Goal: Task Accomplishment & Management: Manage account settings

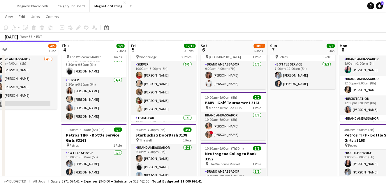
scroll to position [0, 159]
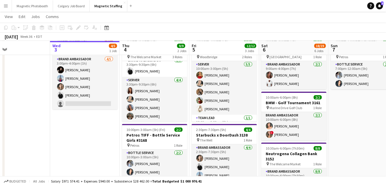
drag, startPoint x: 64, startPoint y: 94, endPoint x: 124, endPoint y: 94, distance: 60.4
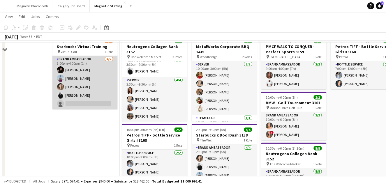
scroll to position [1, 0]
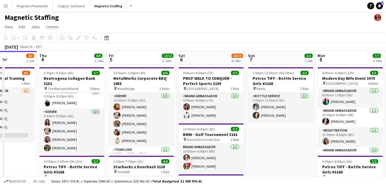
drag, startPoint x: 140, startPoint y: 96, endPoint x: 57, endPoint y: 97, distance: 82.3
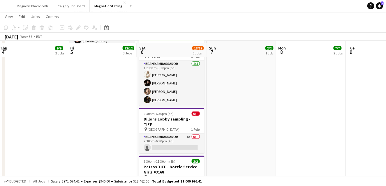
scroll to position [226, 0]
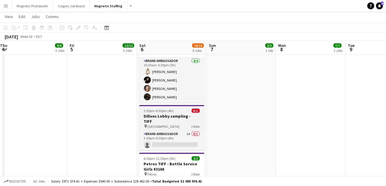
click at [157, 117] on h3 "Dillons Lobby sampling - TIFF" at bounding box center [171, 119] width 65 height 10
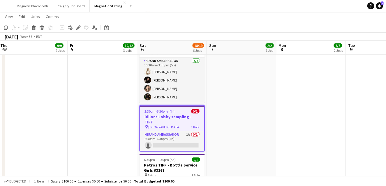
click at [74, 27] on div "Add job Add linked Job Edit Edit linked Job Applicants" at bounding box center [76, 27] width 45 height 7
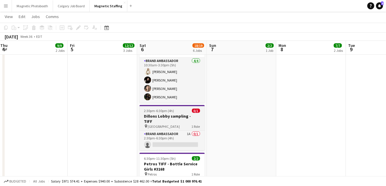
click at [150, 116] on h3 "Dillons Lobby sampling - TIFF" at bounding box center [172, 119] width 65 height 10
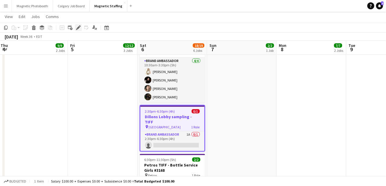
click at [78, 28] on icon at bounding box center [78, 27] width 3 height 3
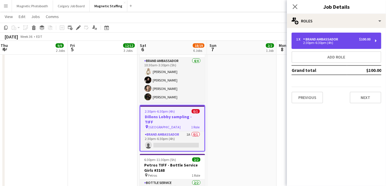
click at [319, 39] on div "Brand Ambassador" at bounding box center [322, 39] width 37 height 4
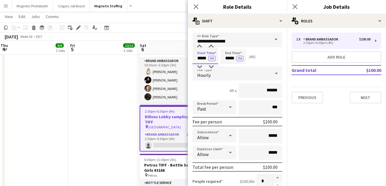
click at [208, 58] on input "*****" at bounding box center [206, 57] width 26 height 15
type input "*****"
click at [235, 59] on input "*****" at bounding box center [234, 57] width 26 height 15
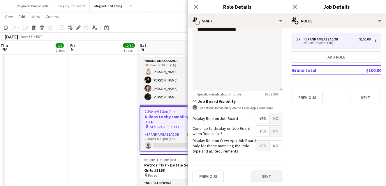
type input "*****"
click at [258, 179] on button "Next" at bounding box center [266, 177] width 31 height 12
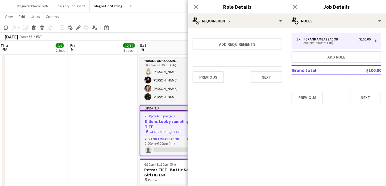
scroll to position [0, 0]
click at [271, 76] on button "Next" at bounding box center [266, 77] width 31 height 12
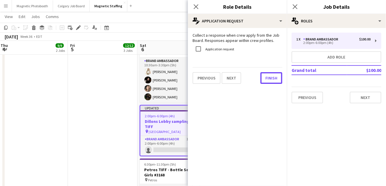
click at [271, 76] on button "Finish" at bounding box center [272, 78] width 22 height 12
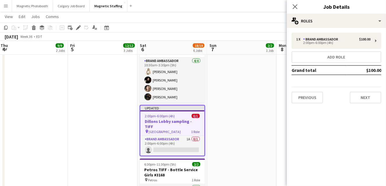
click at [271, 76] on app-date-cell "7:00pm-12:00am (5h) (Mon) 2/2 Petros TIFF - Bottle Service Girls #3168 pin Petr…" at bounding box center [242, 37] width 70 height 397
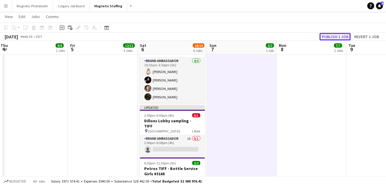
click at [338, 37] on button "Publish 1 job" at bounding box center [335, 37] width 31 height 8
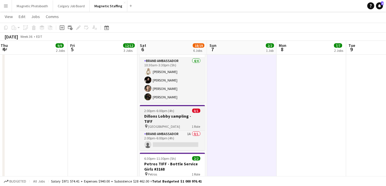
click at [155, 110] on span "2:00pm-6:00pm (4h)" at bounding box center [160, 111] width 30 height 4
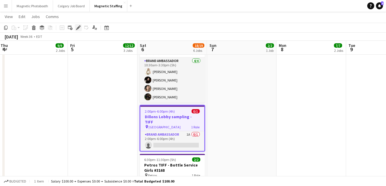
click at [78, 27] on icon "Edit" at bounding box center [78, 27] width 5 height 5
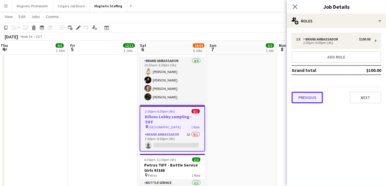
click at [304, 96] on button "Previous" at bounding box center [307, 98] width 31 height 12
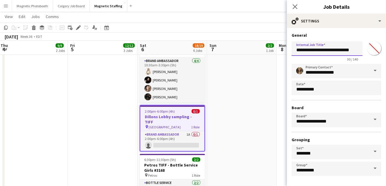
click at [355, 50] on input "**********" at bounding box center [327, 48] width 71 height 15
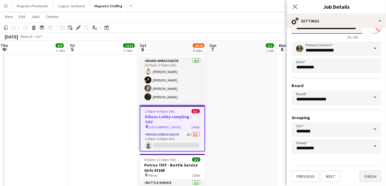
type input "**********"
click at [366, 176] on button "Finish" at bounding box center [371, 177] width 22 height 12
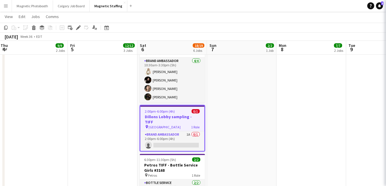
scroll to position [0, 0]
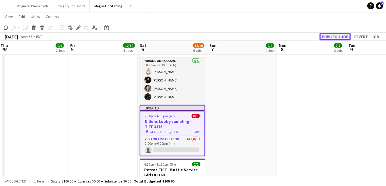
click at [336, 37] on button "Publish 1 job" at bounding box center [335, 37] width 31 height 8
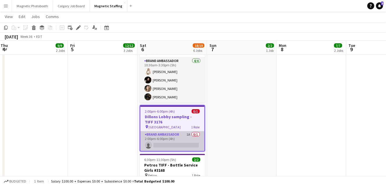
click at [154, 138] on app-card-role "Brand Ambassador 1A 0/1 2:00pm-6:00pm (4h) single-neutral-actions" at bounding box center [173, 142] width 64 height 20
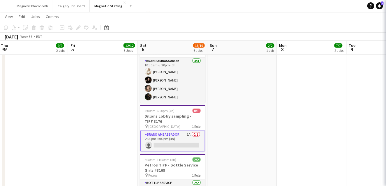
click at [154, 138] on app-card-role "Brand Ambassador 1A 0/1 2:00pm-6:00pm (4h) single-neutral-actions" at bounding box center [172, 141] width 65 height 21
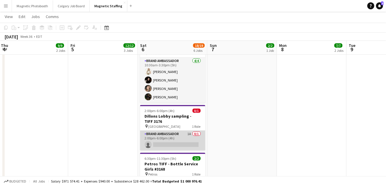
click at [166, 146] on app-card-role "Brand Ambassador 1A 0/1 2:00pm-6:00pm (4h) single-neutral-actions" at bounding box center [172, 141] width 65 height 20
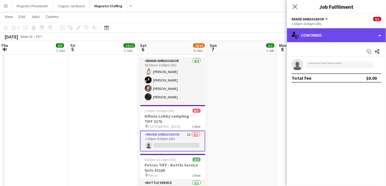
click at [334, 41] on div "single-neutral-actions-check-2 Confirmed" at bounding box center [336, 35] width 99 height 14
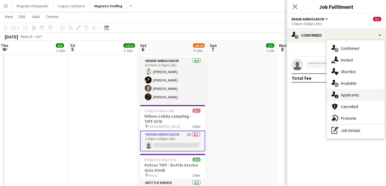
click at [345, 96] on span "Applicants" at bounding box center [350, 94] width 18 height 5
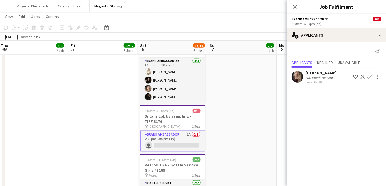
click at [171, 137] on app-card-role "Brand Ambassador 1A 0/1 2:00pm-6:00pm (4h) single-neutral-actions" at bounding box center [172, 141] width 65 height 21
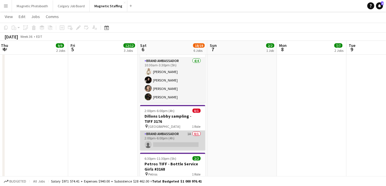
click at [171, 137] on app-card-role "Brand Ambassador 1A 0/1 2:00pm-6:00pm (4h) single-neutral-actions" at bounding box center [172, 141] width 65 height 20
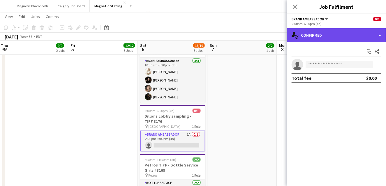
click at [310, 35] on div "single-neutral-actions-check-2 Confirmed" at bounding box center [336, 35] width 99 height 14
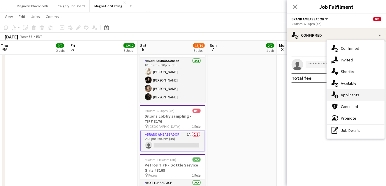
click at [337, 94] on icon "single-neutral-actions-information" at bounding box center [335, 95] width 7 height 7
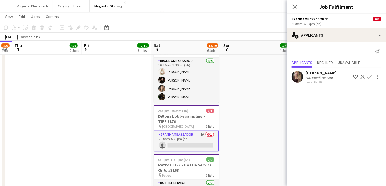
drag, startPoint x: 117, startPoint y: 129, endPoint x: 169, endPoint y: 125, distance: 51.8
click at [167, 126] on app-calendar-viewport "Mon 1 Tue 2 Wed 3 4/5 1 Job Thu 4 9/9 2 Jobs Fri 5 12/12 3 Jobs Sat 6 18/19 6 J…" at bounding box center [193, 27] width 386 height 462
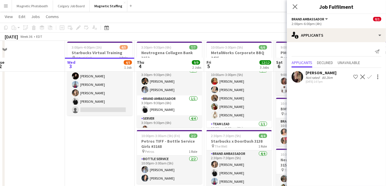
scroll to position [55, 0]
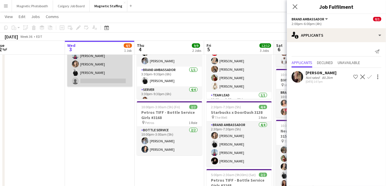
click at [76, 73] on app-user-avatar at bounding box center [75, 72] width 7 height 7
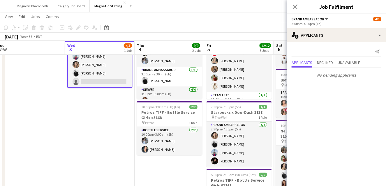
click at [91, 73] on app-card-role "Brand Ambassador [DATE] 3:00pm-4:00pm (1h) [PERSON_NAME] Luccas [PERSON_NAME] […" at bounding box center [99, 60] width 65 height 55
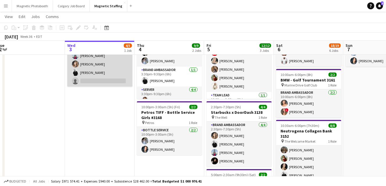
click at [91, 73] on app-card-role "Brand Ambassador [DATE] 3:00pm-4:00pm (1h) [PERSON_NAME] Luccas [PERSON_NAME] […" at bounding box center [99, 60] width 65 height 54
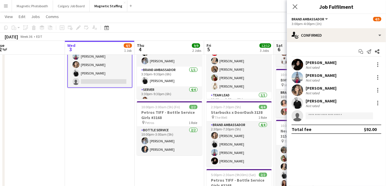
click at [298, 103] on app-user-avatar at bounding box center [298, 103] width 12 height 12
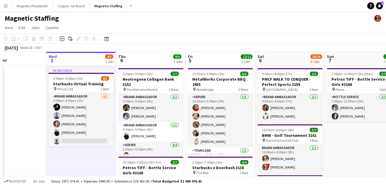
scroll to position [0, 231]
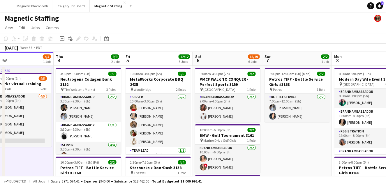
drag, startPoint x: 196, startPoint y: 125, endPoint x: 108, endPoint y: 125, distance: 88.4
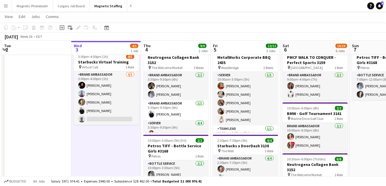
scroll to position [0, 128]
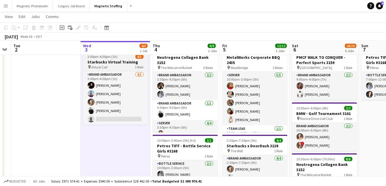
click at [102, 59] on h3 "Starbucks Virtual Training" at bounding box center [115, 61] width 65 height 5
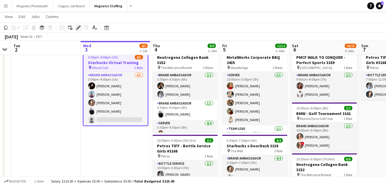
click at [78, 28] on icon at bounding box center [78, 27] width 3 height 3
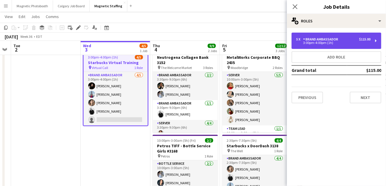
click at [344, 45] on div "5 x Brand Ambassador $115.00 3:00pm-4:00pm (1h)" at bounding box center [337, 41] width 90 height 16
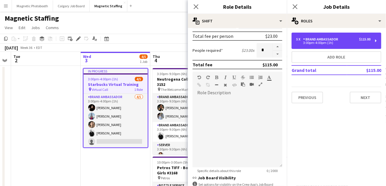
scroll to position [92, 0]
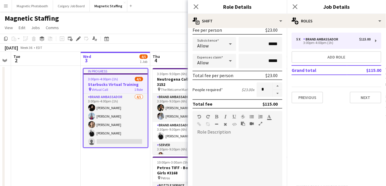
click at [280, 97] on form "**********" at bounding box center [237, 122] width 99 height 363
click at [280, 94] on button "button" at bounding box center [277, 93] width 9 height 7
type input "*"
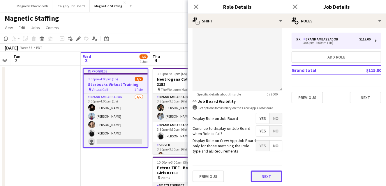
click at [265, 177] on button "Next" at bounding box center [266, 177] width 31 height 12
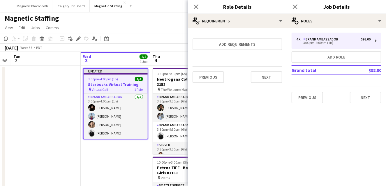
scroll to position [0, 0]
click at [266, 80] on button "Next" at bounding box center [266, 77] width 31 height 12
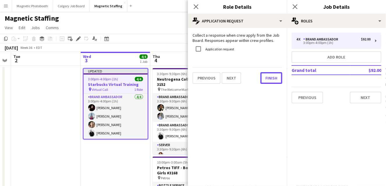
click at [266, 80] on button "Finish" at bounding box center [272, 78] width 22 height 12
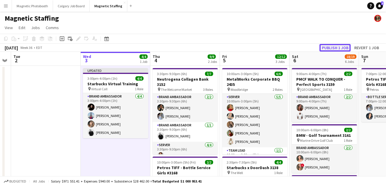
click at [330, 49] on button "Publish 1 job" at bounding box center [335, 48] width 31 height 8
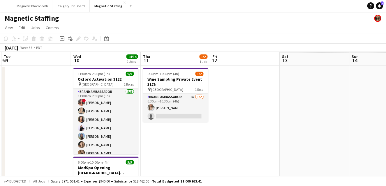
scroll to position [0, 162]
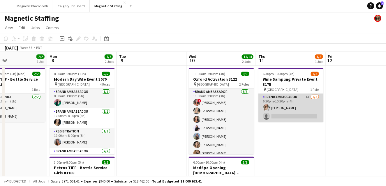
click at [291, 107] on app-card-role "Brand Ambassador 1A [DATE] 6:30pm-10:30pm (4h) [PERSON_NAME] single-neutral-act…" at bounding box center [291, 108] width 65 height 28
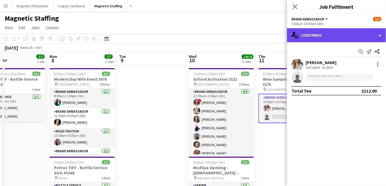
click at [332, 32] on div "single-neutral-actions-check-2 Confirmed" at bounding box center [336, 35] width 99 height 14
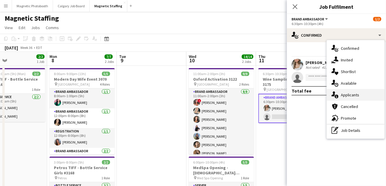
click at [330, 95] on div "single-neutral-actions-information Applicants" at bounding box center [356, 95] width 58 height 12
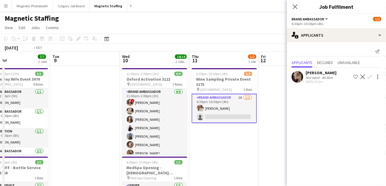
drag, startPoint x: 269, startPoint y: 147, endPoint x: 168, endPoint y: 153, distance: 101.4
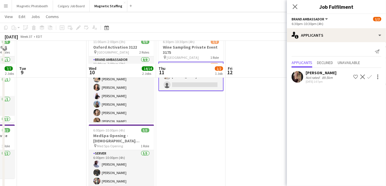
scroll to position [55, 0]
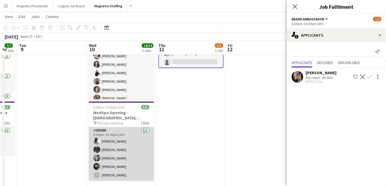
click at [130, 155] on app-card-role "Server [DATE] 6:00pm-10:00pm (4h) [PERSON_NAME] [PERSON_NAME] [PERSON_NAME] [PE…" at bounding box center [121, 154] width 65 height 54
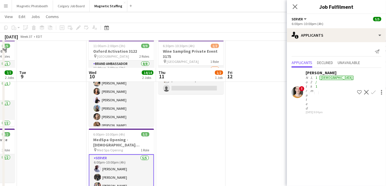
scroll to position [0, 0]
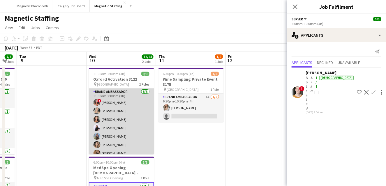
click at [133, 131] on app-card-role "Brand Ambassador [DATE] 11:00am-2:00pm (3h) ! [PERSON_NAME] [PERSON_NAME] [PERS…" at bounding box center [121, 128] width 65 height 79
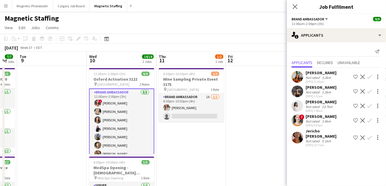
scroll to position [34, 0]
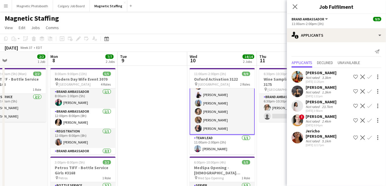
drag, startPoint x: 213, startPoint y: 155, endPoint x: 72, endPoint y: 157, distance: 140.6
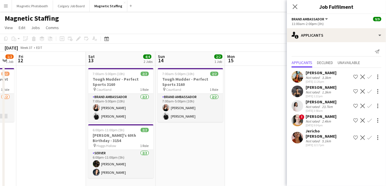
drag, startPoint x: 227, startPoint y: 136, endPoint x: 156, endPoint y: 136, distance: 70.6
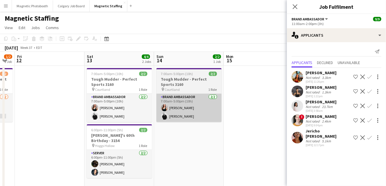
click at [184, 115] on app-card-role "Brand Ambassador [DATE] 7:00am-5:00pm (10h) [PERSON_NAME] [PERSON_NAME]" at bounding box center [189, 108] width 65 height 28
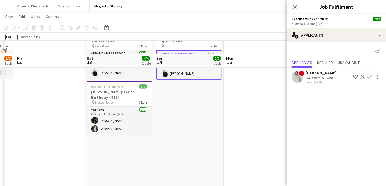
scroll to position [55, 0]
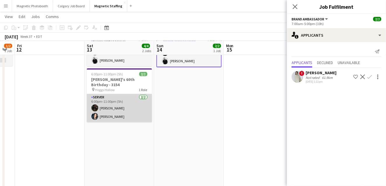
click at [127, 108] on app-card-role "Server [DATE] 6:00pm-11:00pm (5h) [PERSON_NAME] [PERSON_NAME]" at bounding box center [119, 108] width 65 height 28
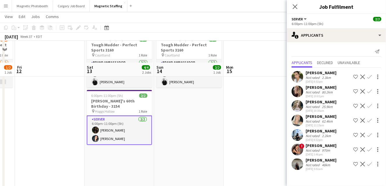
scroll to position [12, 0]
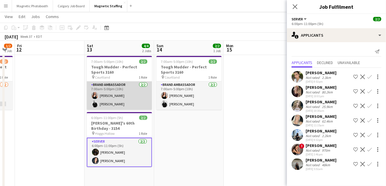
click at [107, 100] on app-card-role "Brand Ambassador [DATE] 7:00am-5:00pm (10h) [PERSON_NAME] [PERSON_NAME]" at bounding box center [119, 96] width 65 height 28
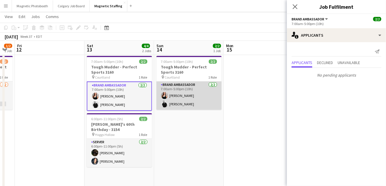
click at [176, 90] on app-card-role "Brand Ambassador [DATE] 7:00am-5:00pm (10h) [PERSON_NAME] [PERSON_NAME]" at bounding box center [189, 96] width 65 height 28
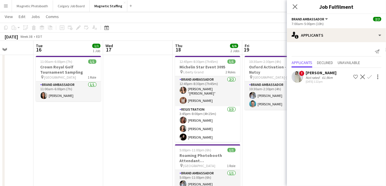
scroll to position [0, 202]
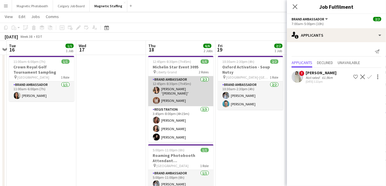
click at [199, 94] on app-card-role "Brand Ambassador [DATE] 12:45pm-8:30pm (7h45m) [PERSON_NAME] “[PERSON_NAME]” [P…" at bounding box center [180, 91] width 65 height 30
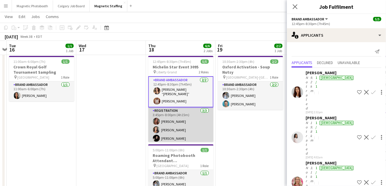
click at [171, 136] on app-card-role "Registration [DATE] 3:45pm-8:00pm (4h15m) [PERSON_NAME] [PERSON_NAME] [PERSON_N…" at bounding box center [180, 126] width 65 height 37
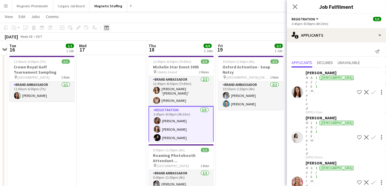
click at [106, 30] on div "Date picker" at bounding box center [106, 27] width 7 height 7
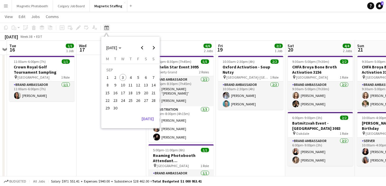
click at [108, 27] on icon "Date picker" at bounding box center [106, 27] width 5 height 5
click at [146, 114] on button "[DATE]" at bounding box center [147, 118] width 17 height 9
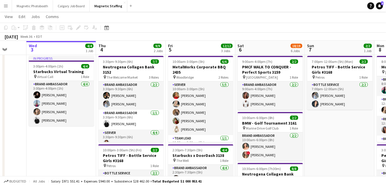
drag, startPoint x: 86, startPoint y: 106, endPoint x: 71, endPoint y: 110, distance: 15.7
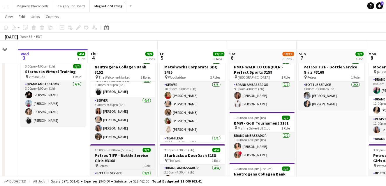
scroll to position [33, 0]
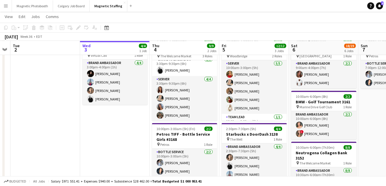
drag, startPoint x: 64, startPoint y: 101, endPoint x: 137, endPoint y: 101, distance: 73.8
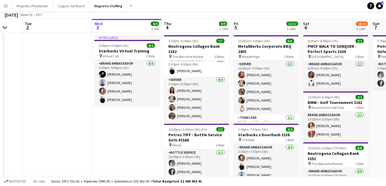
scroll to position [0, 0]
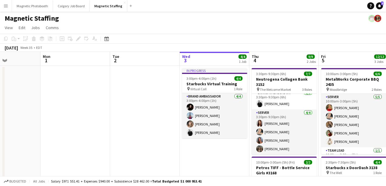
drag, startPoint x: 97, startPoint y: 124, endPoint x: 168, endPoint y: 122, distance: 70.6
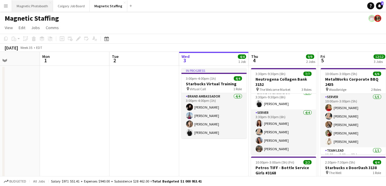
click at [40, 7] on button "Magnetic Photobooth Close" at bounding box center [32, 5] width 41 height 11
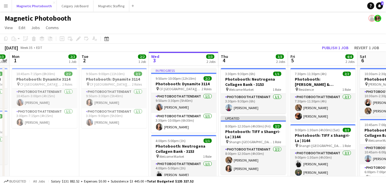
scroll to position [0, 128]
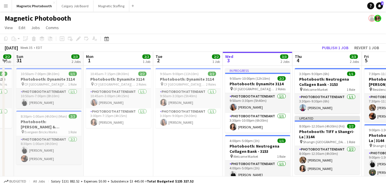
drag, startPoint x: 42, startPoint y: 71, endPoint x: 114, endPoint y: 67, distance: 72.1
click at [114, 68] on app-calendar-viewport "Fri 29 Sat 30 2/2 1 Job Sun 31 3/3 2 Jobs Mon 1 2/2 1 Job Tue 2 2/2 1 Job Wed 3…" at bounding box center [193, 184] width 386 height 264
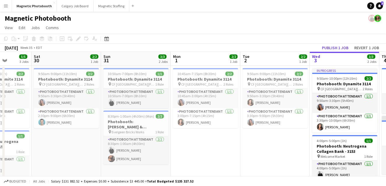
drag, startPoint x: 81, startPoint y: 90, endPoint x: 168, endPoint y: 83, distance: 87.5
click at [168, 84] on app-calendar-viewport "Wed 27 2/2 1 Job Thu 28 2/2 1 Job Fri 29 5/5 3 Jobs Sat 30 2/2 1 Job Sun 31 3/3…" at bounding box center [193, 184] width 386 height 264
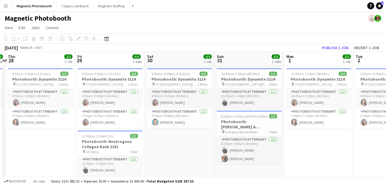
drag, startPoint x: 76, startPoint y: 97, endPoint x: 190, endPoint y: 99, distance: 113.7
click at [190, 99] on app-calendar-viewport "Tue 26 Wed 27 2/2 1 Job Thu 28 2/2 1 Job Fri 29 5/5 3 Jobs Sat 30 2/2 1 Job Sun…" at bounding box center [193, 184] width 386 height 264
click at [266, 84] on div "pin [GEOGRAPHIC_DATA][PERSON_NAME] 1 Role" at bounding box center [249, 84] width 65 height 5
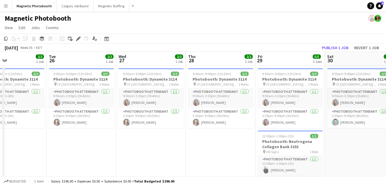
drag, startPoint x: 178, startPoint y: 117, endPoint x: 355, endPoint y: 80, distance: 180.8
click at [355, 81] on app-calendar-viewport "Sat 23 4/4 2 Jobs Sun 24 6/6 3 Jobs Mon 25 2/2 1 Job Tue 26 2/2 1 Job Wed 27 2/…" at bounding box center [193, 184] width 386 height 264
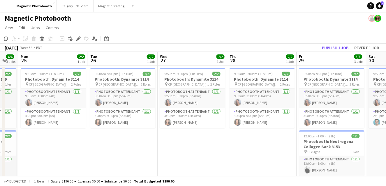
scroll to position [0, 145]
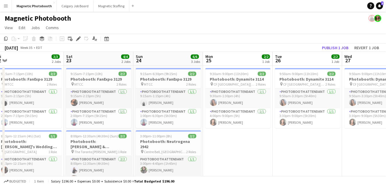
drag, startPoint x: 156, startPoint y: 112, endPoint x: 372, endPoint y: 97, distance: 216.1
click at [372, 97] on app-calendar-viewport "Wed 20 2/2 2 Jobs Thu 21 4/4 3 Jobs Fri 22 3/3 2 Jobs Sat 23 4/4 2 Jobs Sun 24 …" at bounding box center [193, 184] width 386 height 264
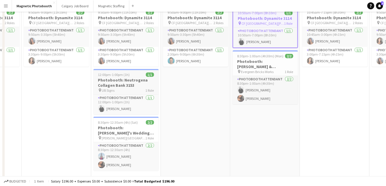
scroll to position [0, 0]
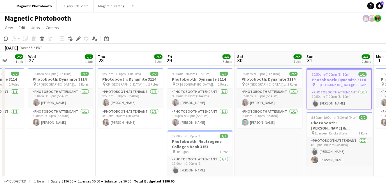
drag, startPoint x: 118, startPoint y: 109, endPoint x: 265, endPoint y: 106, distance: 147.0
click at [265, 106] on app-calendar-viewport "Sun 24 6/6 3 Jobs Mon 25 2/2 1 Job Tue 26 2/2 1 Job Wed 27 2/2 1 Job Thu 28 2/2…" at bounding box center [193, 184] width 386 height 264
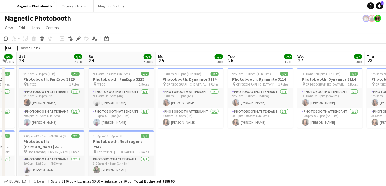
drag, startPoint x: 110, startPoint y: 142, endPoint x: 307, endPoint y: 138, distance: 196.9
click at [307, 138] on app-calendar-viewport "Thu 21 4/4 3 Jobs Fri 22 3/3 2 Jobs Sat 23 4/4 2 Jobs Sun 24 6/6 3 Jobs Mon 25 …" at bounding box center [193, 184] width 386 height 264
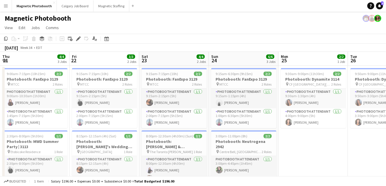
drag, startPoint x: 169, startPoint y: 147, endPoint x: 286, endPoint y: 139, distance: 116.7
click at [286, 139] on app-calendar-viewport "Tue 19 1/1 1 Job Wed 20 2/2 2 Jobs Thu 21 4/4 3 Jobs Fri 22 3/3 2 Jobs Sat 23 4…" at bounding box center [193, 184] width 386 height 264
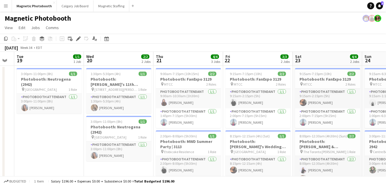
scroll to position [0, 137]
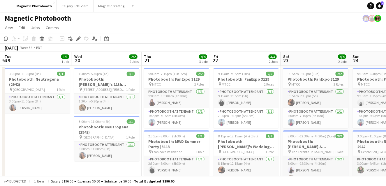
drag, startPoint x: 141, startPoint y: 141, endPoint x: 281, endPoint y: 135, distance: 139.8
click at [281, 136] on app-calendar-viewport "Sun 17 1/1 1 Job Mon 18 Tue 19 1/1 1 Job Wed 20 2/2 2 Jobs Thu 21 4/4 3 Jobs Fr…" at bounding box center [193, 184] width 386 height 264
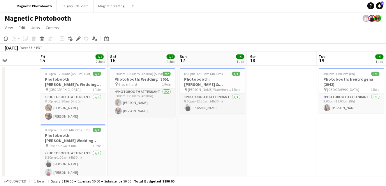
scroll to position [0, 173]
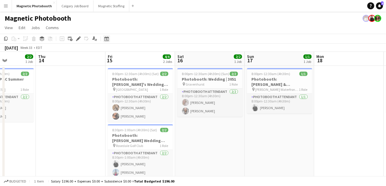
click at [106, 38] on icon "Date picker" at bounding box center [106, 38] width 5 height 5
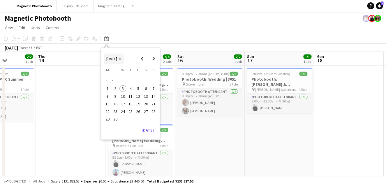
click at [122, 59] on polygon "Choose month and year" at bounding box center [120, 59] width 3 height 1
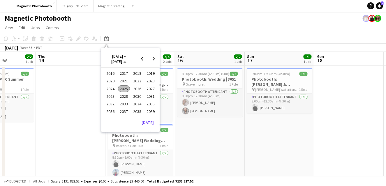
click at [112, 89] on span "2024" at bounding box center [111, 88] width 12 height 7
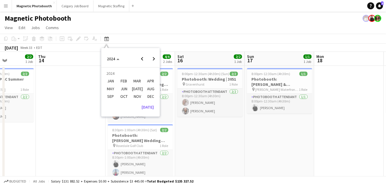
click at [123, 98] on span "OCT" at bounding box center [124, 96] width 12 height 7
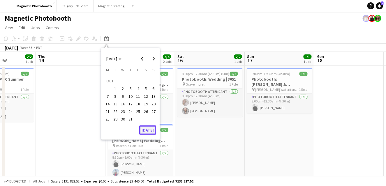
click at [146, 128] on button "[DATE]" at bounding box center [147, 130] width 17 height 9
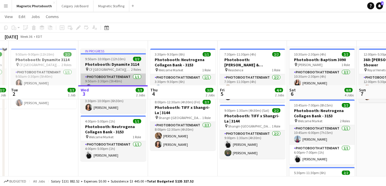
scroll to position [13, 0]
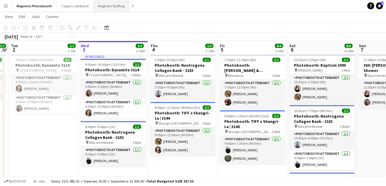
click at [111, 10] on button "Magnetic Staffing Close" at bounding box center [112, 5] width 36 height 11
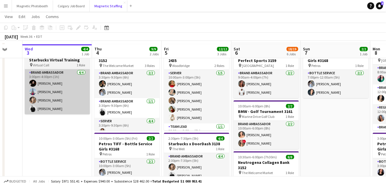
scroll to position [15, 0]
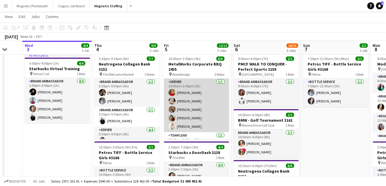
click at [177, 102] on app-card-role "Server [DATE] 10:00am-3:00pm (5h) [PERSON_NAME] [PERSON_NAME] [PERSON_NAME] [PE…" at bounding box center [196, 106] width 65 height 54
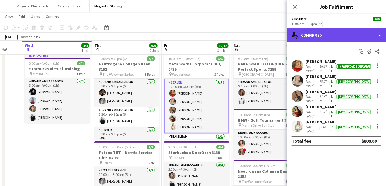
click at [313, 29] on div "single-neutral-actions-check-2 Confirmed" at bounding box center [336, 35] width 99 height 14
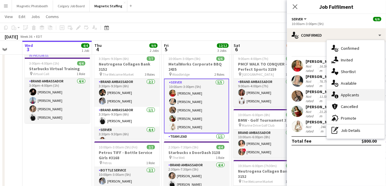
click at [332, 93] on div "single-neutral-actions-information Applicants" at bounding box center [356, 95] width 58 height 12
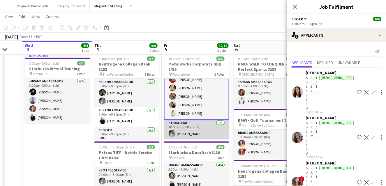
click at [190, 129] on app-card-role "Team Lead [DATE] 10:00am-3:00pm (5h) [PERSON_NAME]" at bounding box center [196, 130] width 65 height 20
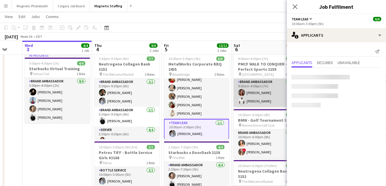
click at [254, 101] on app-card-role "Brand Ambassador [DATE] 9:00am-4:00pm (7h) [PERSON_NAME] [PERSON_NAME]" at bounding box center [266, 93] width 65 height 28
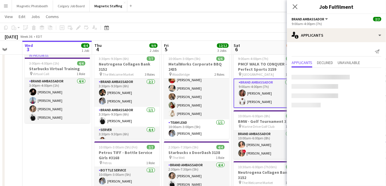
scroll to position [13, 0]
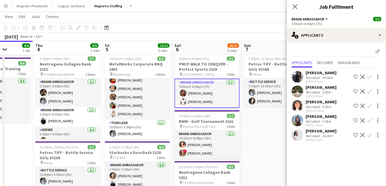
drag, startPoint x: 254, startPoint y: 101, endPoint x: 184, endPoint y: 102, distance: 69.7
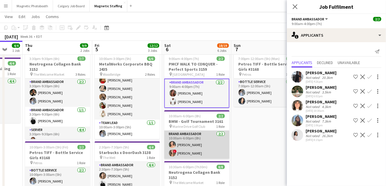
click at [192, 143] on app-card-role "Brand Ambassador [DATE] 10:00am-6:00pm (8h) [PERSON_NAME] ! [PERSON_NAME]" at bounding box center [196, 145] width 65 height 28
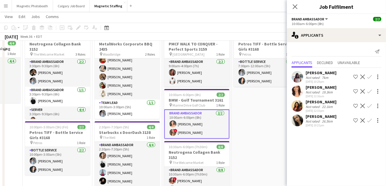
scroll to position [89, 0]
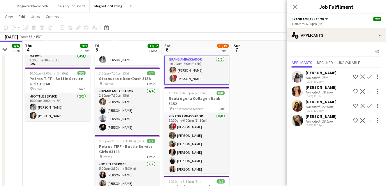
click at [192, 143] on app-card-role "Brand Ambassador [DATE] 10:30am-6:00pm (7h30m) ! [PERSON_NAME] [PERSON_NAME] [P…" at bounding box center [196, 152] width 65 height 79
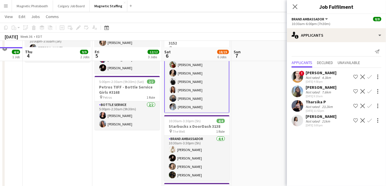
scroll to position [160, 0]
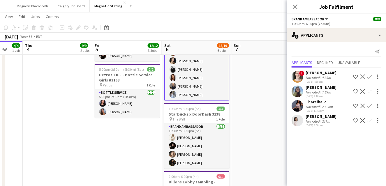
click at [192, 143] on app-card-role "Brand Ambassador [DATE] 10:30am-3:30pm (5h) [PERSON_NAME] [PERSON_NAME] [PERSON…" at bounding box center [196, 146] width 65 height 45
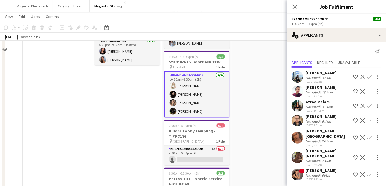
scroll to position [266, 0]
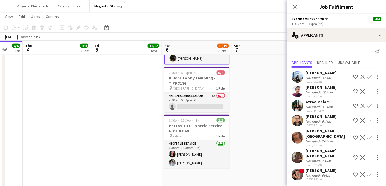
click at [192, 143] on app-card-role "Bottle Service [DATE] 6:30pm-11:30pm (5h) [PERSON_NAME] [PERSON_NAME]" at bounding box center [196, 155] width 65 height 28
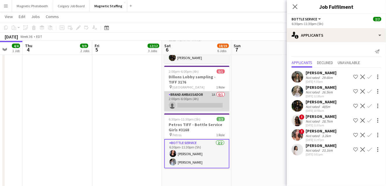
click at [196, 102] on app-card-role "Brand Ambassador 1A 0/1 2:00pm-6:00pm (4h) single-neutral-actions" at bounding box center [196, 102] width 65 height 20
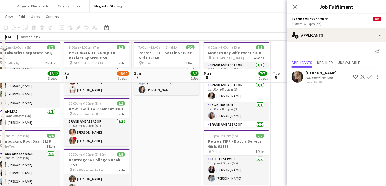
scroll to position [0, 0]
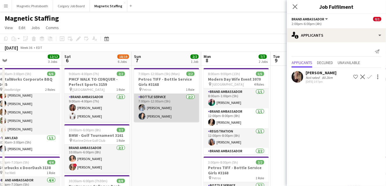
click at [186, 110] on app-card-role "Bottle Service [DATE] 7:00pm-12:00am (5h) [PERSON_NAME] [PERSON_NAME]" at bounding box center [166, 108] width 65 height 28
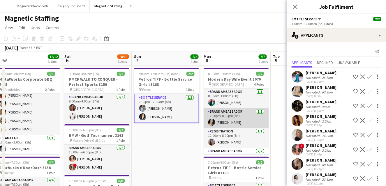
scroll to position [22, 0]
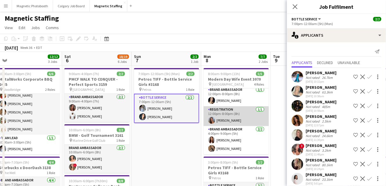
click at [221, 117] on app-card-role "Registration [DATE] 12:00pm-8:00pm (8h) [PERSON_NAME]" at bounding box center [236, 116] width 65 height 20
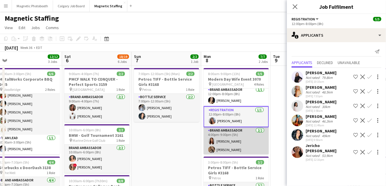
click at [219, 137] on app-card-role "Brand Ambassador [DATE] 4:00pm-9:00pm (5h) [PERSON_NAME] [PERSON_NAME]" at bounding box center [236, 141] width 65 height 28
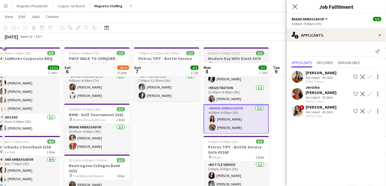
scroll to position [42, 0]
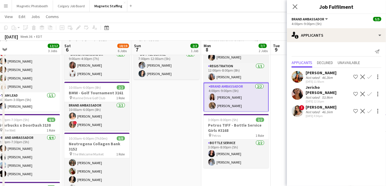
click at [219, 137] on span "Petros" at bounding box center [216, 136] width 9 height 4
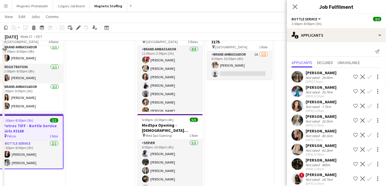
scroll to position [0, 0]
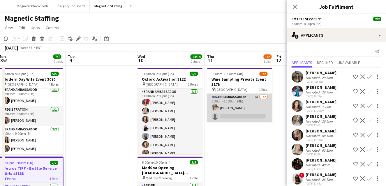
click at [239, 103] on app-card-role "Brand Ambassador 1A [DATE] 6:30pm-10:30pm (4h) [PERSON_NAME] single-neutral-act…" at bounding box center [239, 108] width 65 height 28
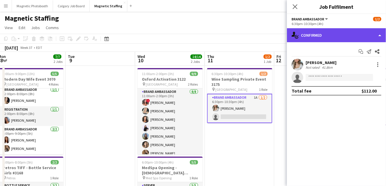
click at [331, 36] on div "single-neutral-actions-check-2 Confirmed" at bounding box center [336, 35] width 99 height 14
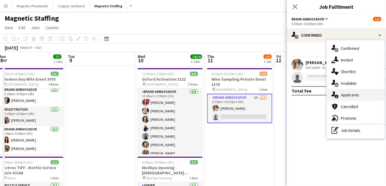
click at [339, 94] on div "single-neutral-actions-information Applicants" at bounding box center [356, 95] width 58 height 12
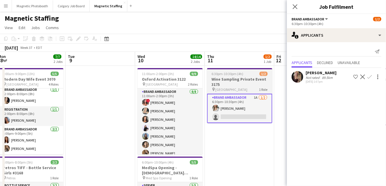
click at [232, 89] on div "pin Burlington 1 Role" at bounding box center [239, 89] width 65 height 5
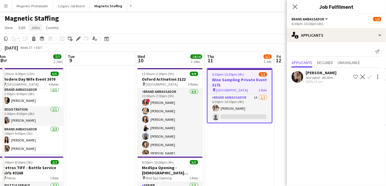
click at [37, 27] on span "Jobs" at bounding box center [35, 27] width 9 height 5
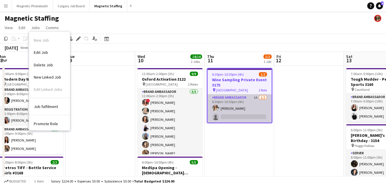
scroll to position [0, 213]
click at [246, 107] on app-card-role "Brand Ambassador 1A [DATE] 6:30pm-10:30pm (4h) [PERSON_NAME] single-neutral-act…" at bounding box center [240, 108] width 64 height 28
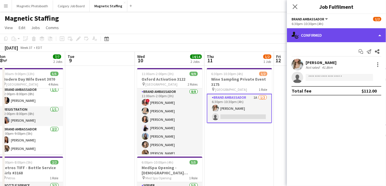
click at [378, 38] on div "single-neutral-actions-check-2 Confirmed" at bounding box center [336, 35] width 99 height 14
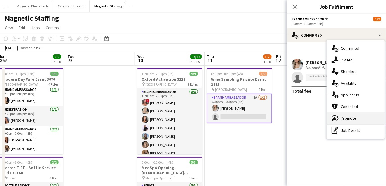
click at [351, 118] on span "Promote" at bounding box center [348, 118] width 15 height 5
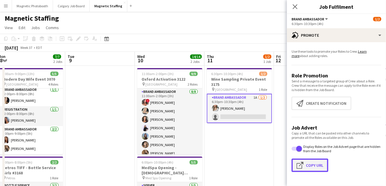
click at [313, 167] on button "Click to copy URL Copy Url" at bounding box center [310, 165] width 37 height 13
type textarea "**********"
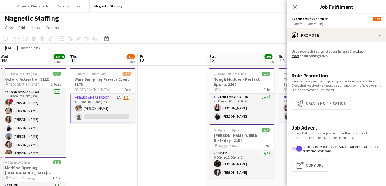
drag, startPoint x: 204, startPoint y: 143, endPoint x: 100, endPoint y: 143, distance: 104.4
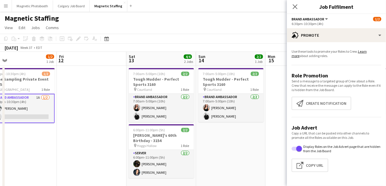
drag, startPoint x: 97, startPoint y: 150, endPoint x: 80, endPoint y: 150, distance: 16.6
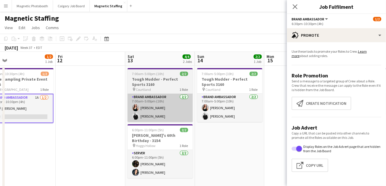
click at [146, 113] on app-card-role "Brand Ambassador [DATE] 7:00am-5:00pm (10h) [PERSON_NAME] [PERSON_NAME]" at bounding box center [160, 108] width 65 height 28
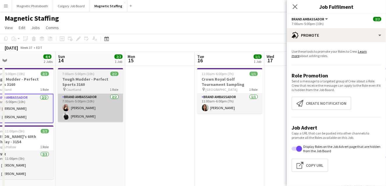
drag, startPoint x: 141, startPoint y: 128, endPoint x: 110, endPoint y: 122, distance: 31.7
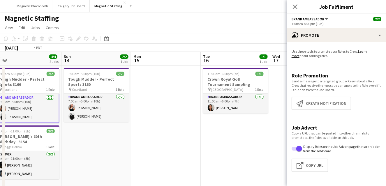
drag, startPoint x: 265, startPoint y: 112, endPoint x: 119, endPoint y: 114, distance: 146.1
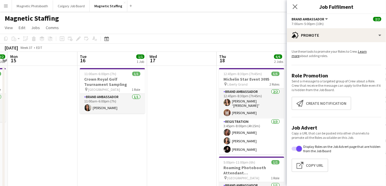
drag, startPoint x: 244, startPoint y: 104, endPoint x: 80, endPoint y: 118, distance: 164.5
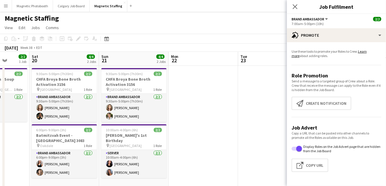
drag, startPoint x: 105, startPoint y: 112, endPoint x: 107, endPoint y: 106, distance: 5.8
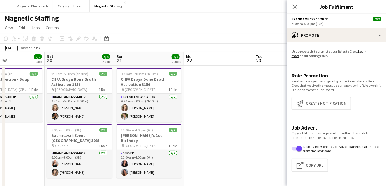
drag, startPoint x: 103, startPoint y: 122, endPoint x: 64, endPoint y: 124, distance: 39.1
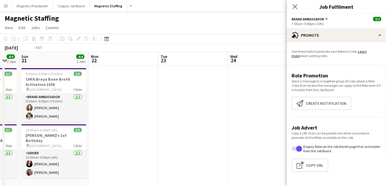
drag, startPoint x: 183, startPoint y: 122, endPoint x: 14, endPoint y: 140, distance: 170.7
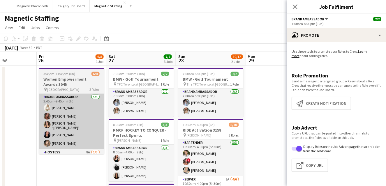
drag, startPoint x: 105, startPoint y: 123, endPoint x: 41, endPoint y: 115, distance: 64.3
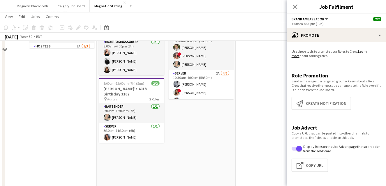
scroll to position [26, 0]
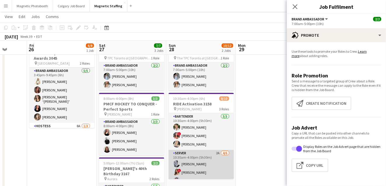
click at [186, 158] on app-card-role "Server 2A [DATE] 10:30am-4:00pm (5h30m) [PERSON_NAME] ! [PERSON_NAME] [PERSON_N…" at bounding box center [201, 181] width 65 height 62
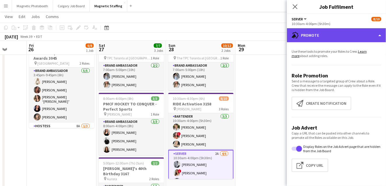
click at [338, 34] on div "advertising-megaphone Promote" at bounding box center [336, 35] width 99 height 14
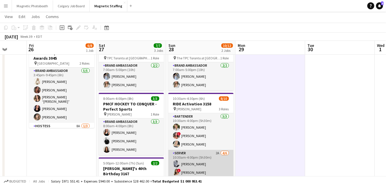
click at [202, 162] on app-card-role "Server 2A [DATE] 10:30am-4:00pm (5h30m) [PERSON_NAME] ! [PERSON_NAME] [PERSON_N…" at bounding box center [201, 181] width 65 height 62
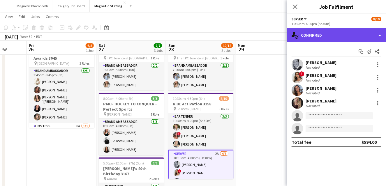
click at [334, 39] on div "single-neutral-actions-check-2 Confirmed" at bounding box center [336, 35] width 99 height 14
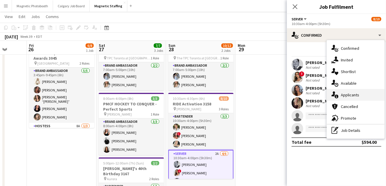
click at [344, 94] on span "Applicants" at bounding box center [350, 94] width 18 height 5
